Goal: Find specific page/section: Find specific page/section

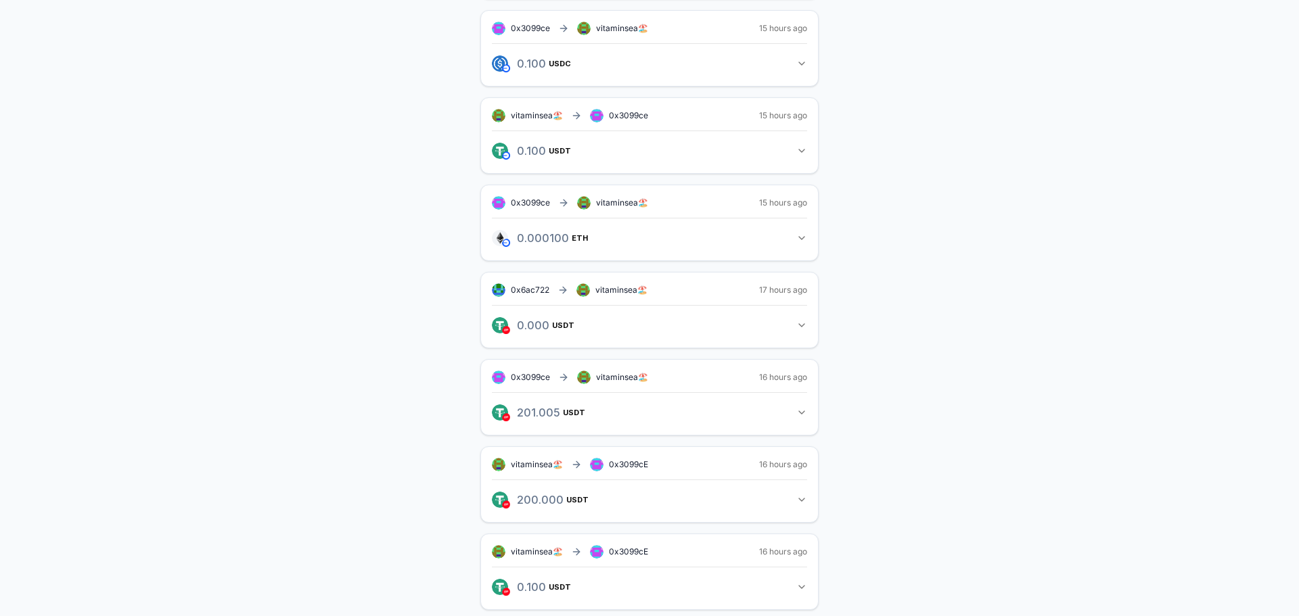
scroll to position [549, 0]
